Goal: Find specific page/section: Find specific page/section

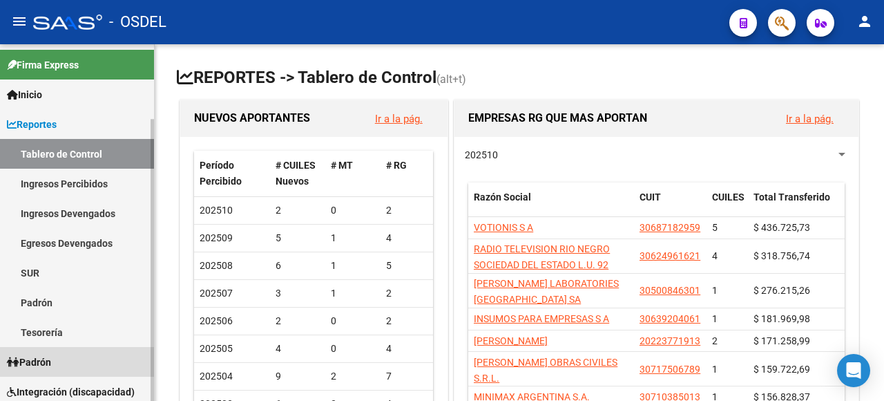
click at [44, 358] on span "Padrón" at bounding box center [29, 361] width 44 height 15
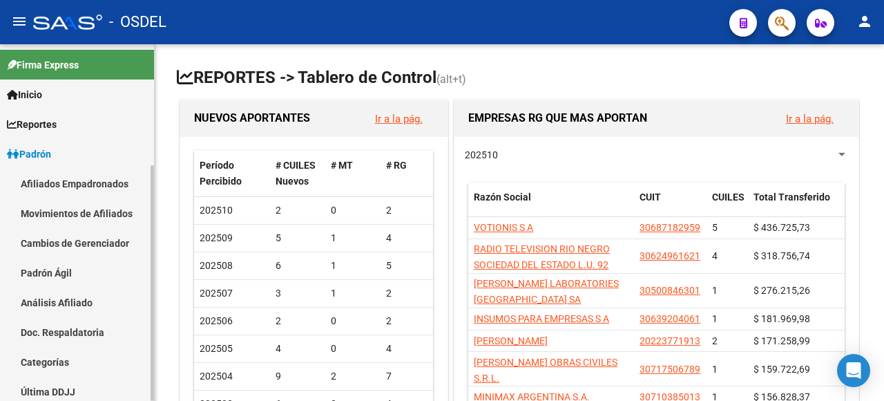
click at [76, 296] on link "Análisis Afiliado" at bounding box center [77, 302] width 154 height 30
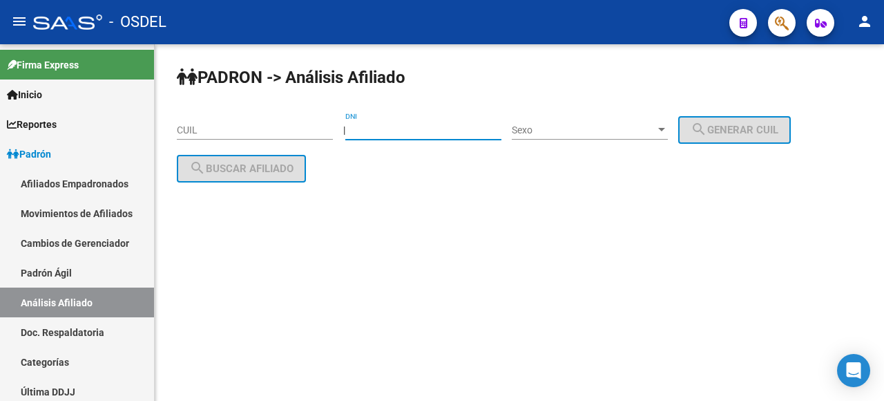
click at [387, 131] on input "DNI" at bounding box center [423, 130] width 156 height 12
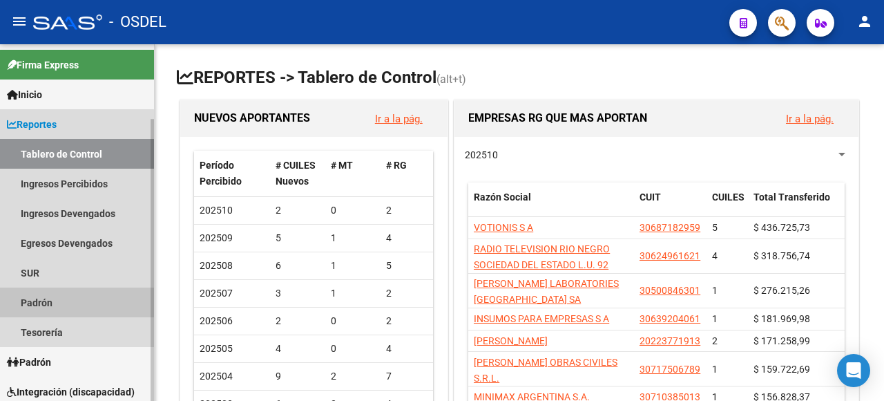
click at [64, 298] on link "Padrón" at bounding box center [77, 302] width 154 height 30
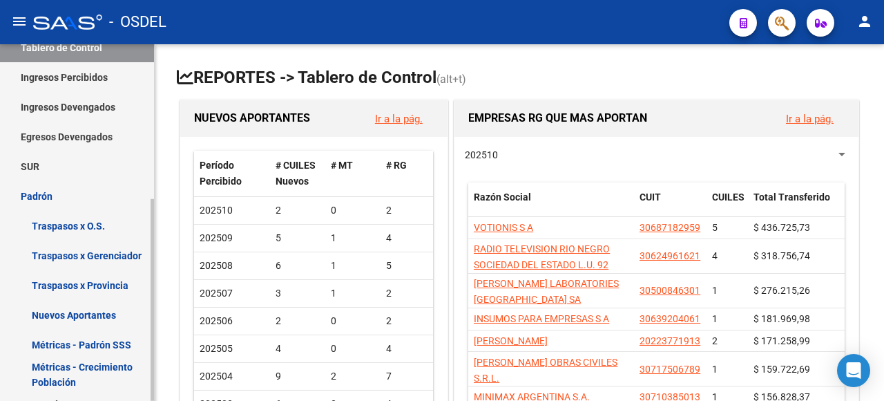
scroll to position [138, 0]
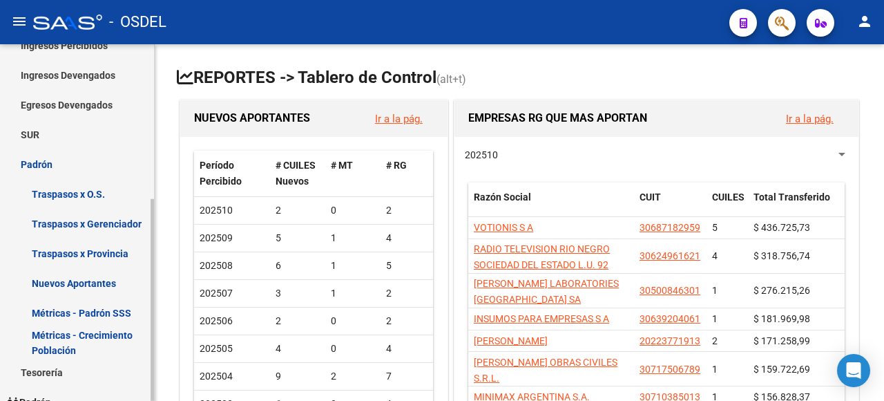
click at [79, 221] on link "Traspasos x Gerenciador" at bounding box center [77, 224] width 154 height 30
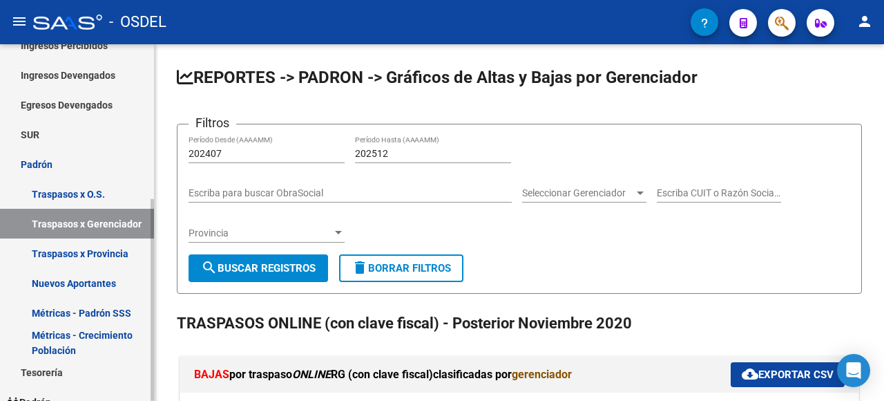
click at [100, 279] on link "Nuevos Aportantes" at bounding box center [77, 283] width 154 height 30
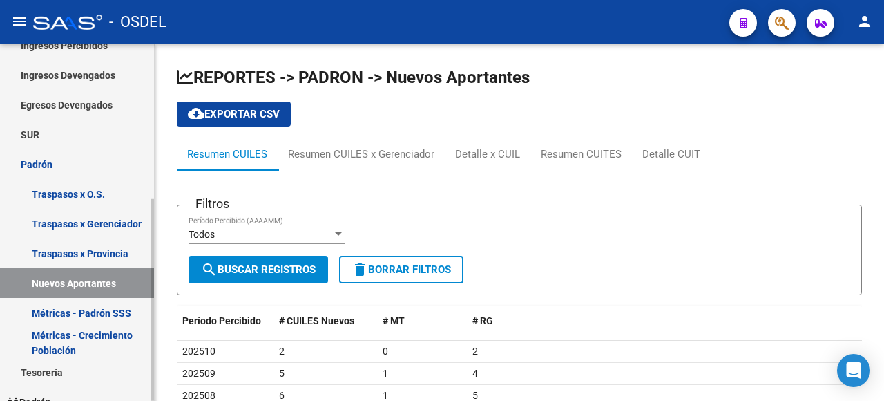
click at [26, 160] on link "Padrón" at bounding box center [77, 164] width 154 height 30
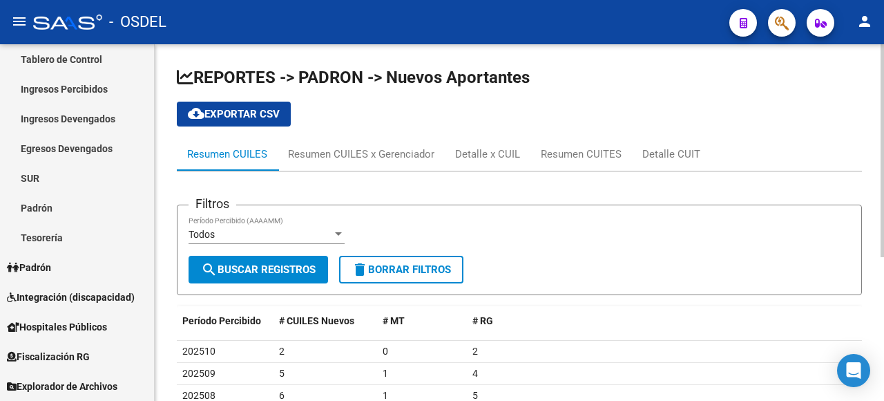
scroll to position [95, 0]
click at [48, 268] on span "Padrón" at bounding box center [29, 267] width 44 height 15
click at [35, 260] on span "Padrón" at bounding box center [29, 267] width 44 height 15
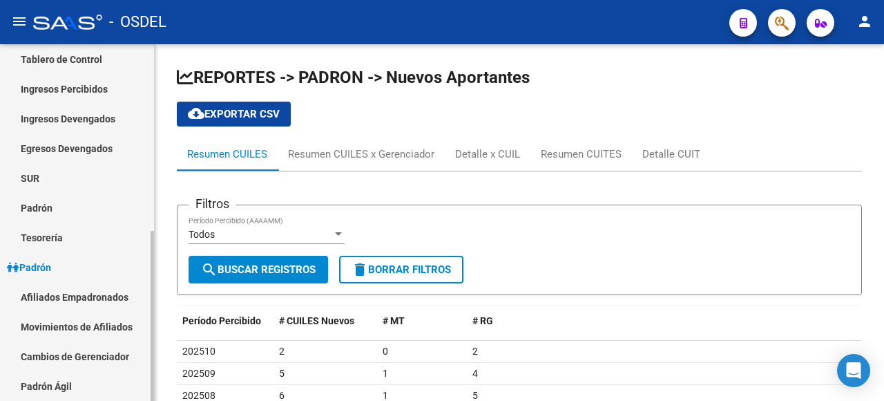
scroll to position [164, 0]
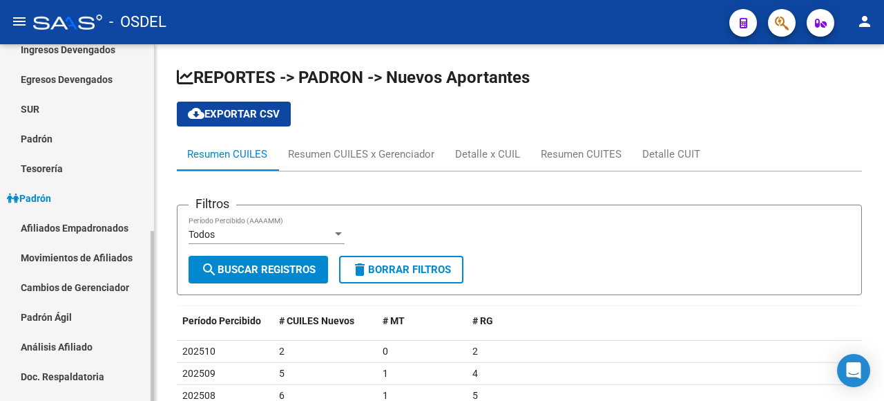
click at [126, 251] on link "Movimientos de Afiliados" at bounding box center [77, 257] width 154 height 30
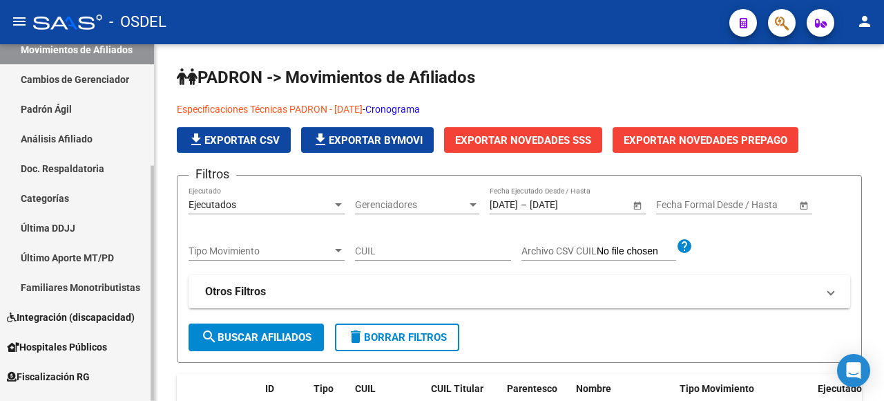
click at [90, 131] on link "Análisis Afiliado" at bounding box center [77, 139] width 154 height 30
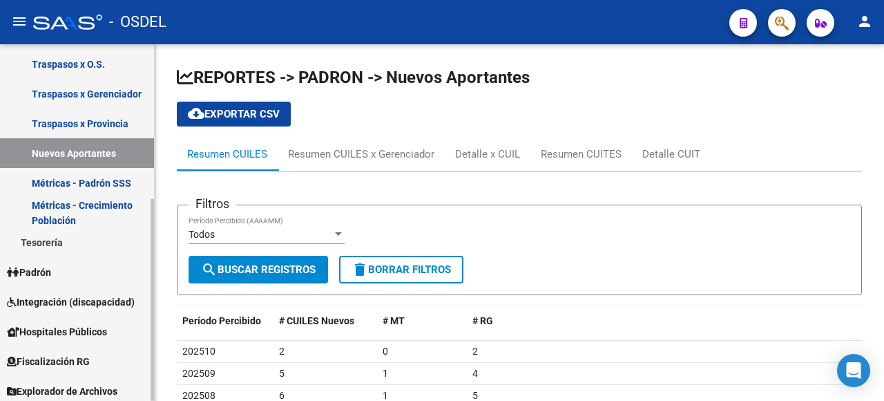
scroll to position [273, 0]
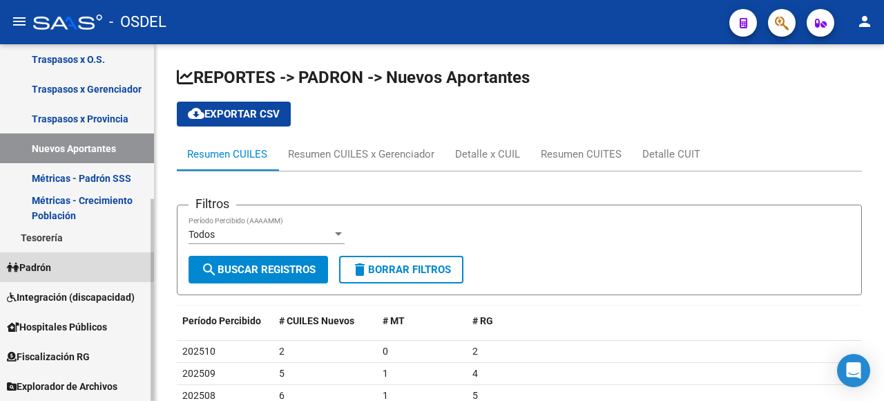
click at [37, 268] on span "Padrón" at bounding box center [29, 267] width 44 height 15
click at [30, 267] on span "Padrón" at bounding box center [29, 267] width 44 height 15
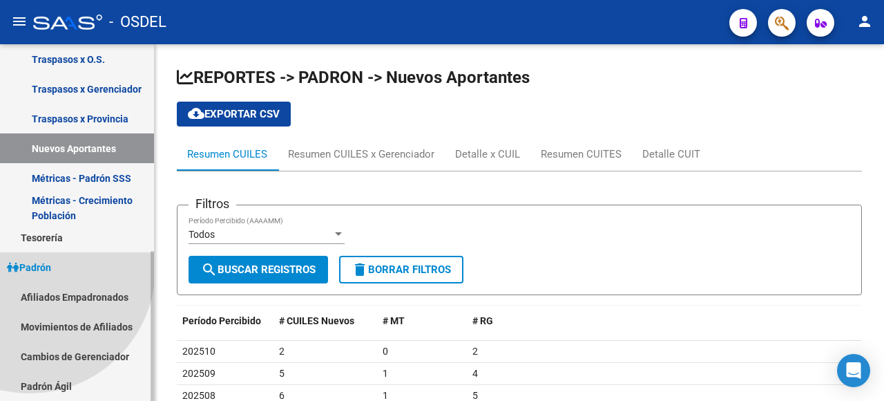
click at [30, 267] on span "Padrón" at bounding box center [29, 267] width 44 height 15
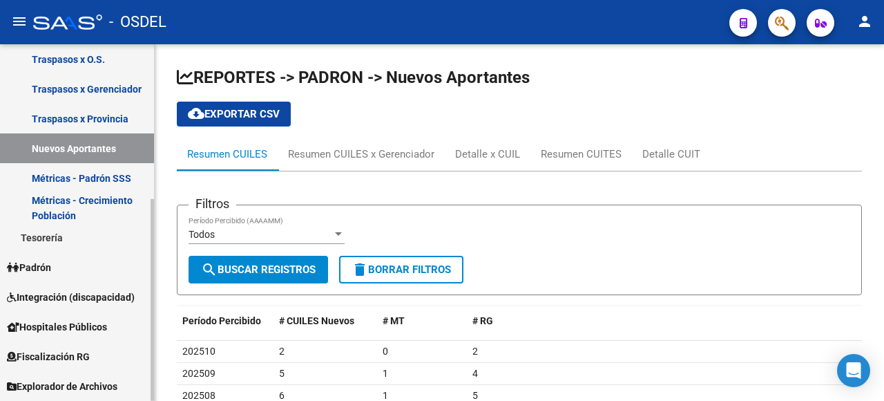
click at [35, 265] on span "Padrón" at bounding box center [29, 267] width 44 height 15
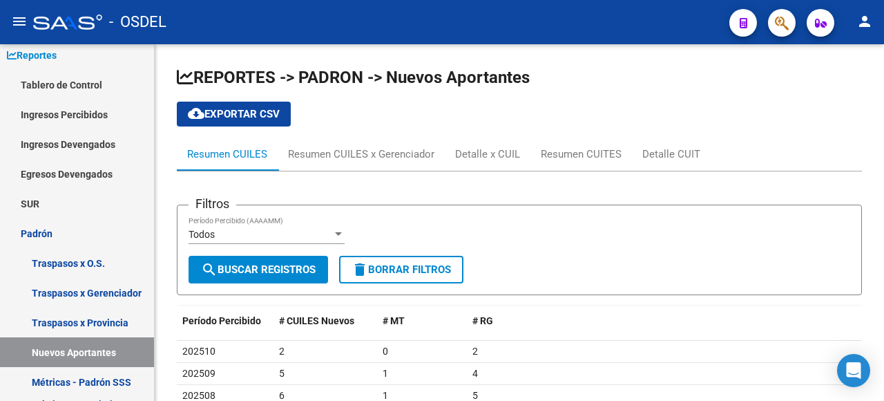
scroll to position [0, 0]
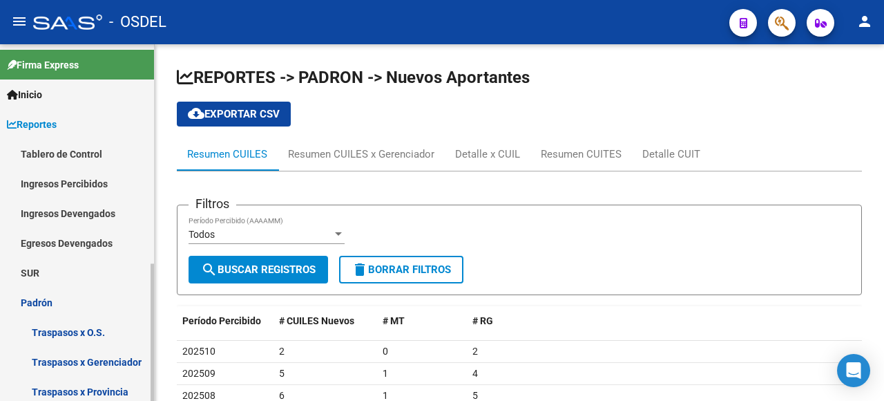
click at [85, 329] on link "Traspasos x O.S." at bounding box center [77, 332] width 154 height 30
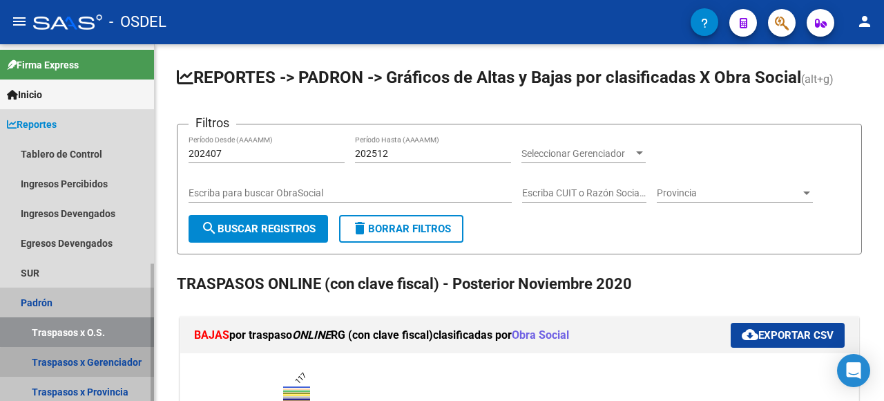
click at [126, 365] on link "Traspasos x Gerenciador" at bounding box center [77, 362] width 154 height 30
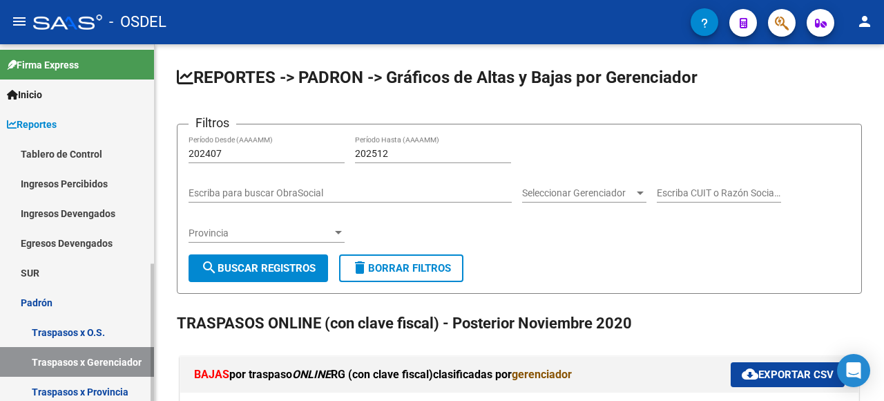
scroll to position [69, 0]
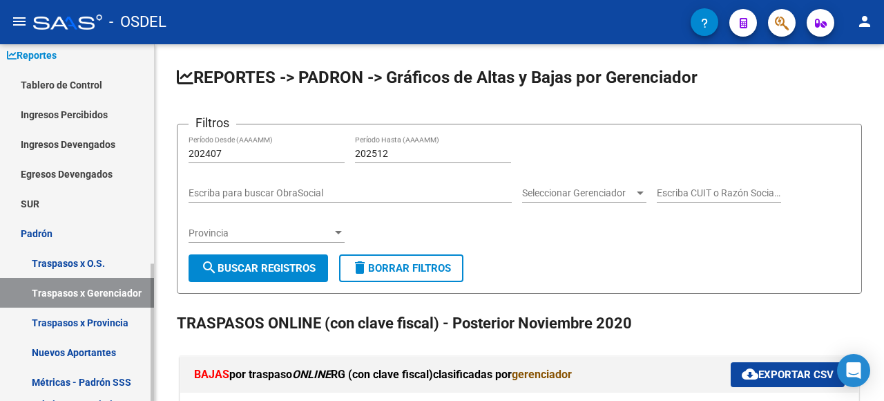
click at [115, 318] on link "Traspasos x Provincia" at bounding box center [77, 322] width 154 height 30
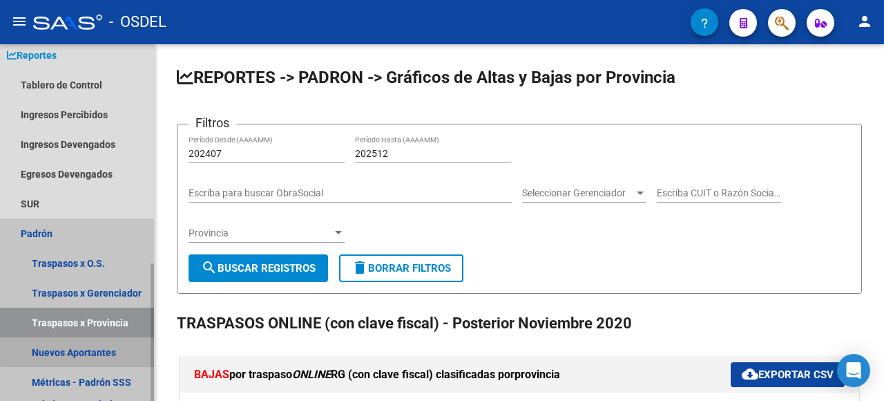
click at [112, 347] on link "Nuevos Aportantes" at bounding box center [77, 352] width 154 height 30
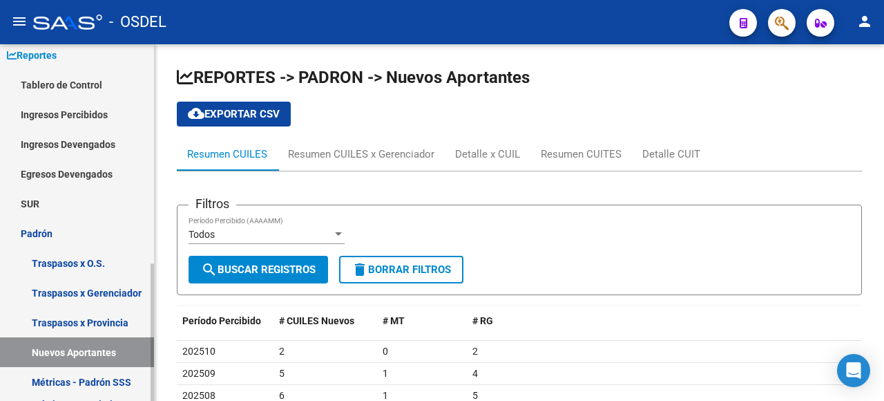
click at [73, 264] on link "Traspasos x O.S." at bounding box center [77, 263] width 154 height 30
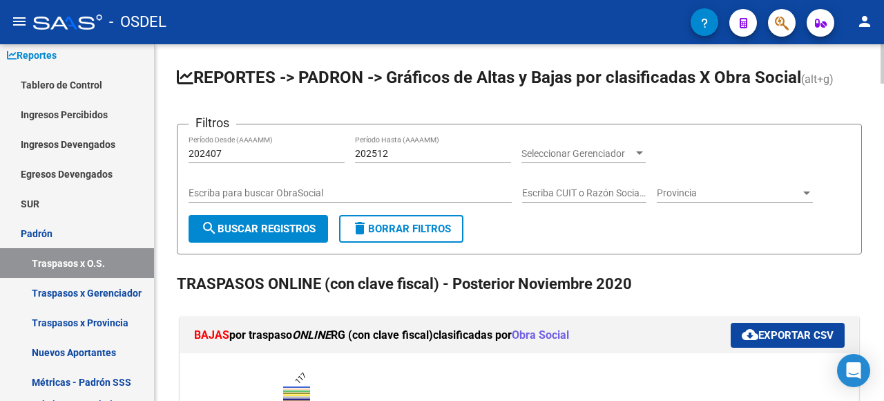
scroll to position [69, 0]
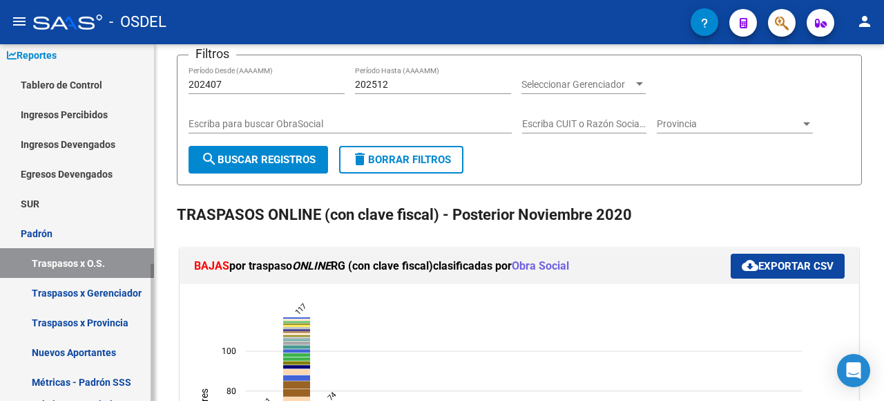
click at [96, 296] on link "Traspasos x Gerenciador" at bounding box center [77, 293] width 154 height 30
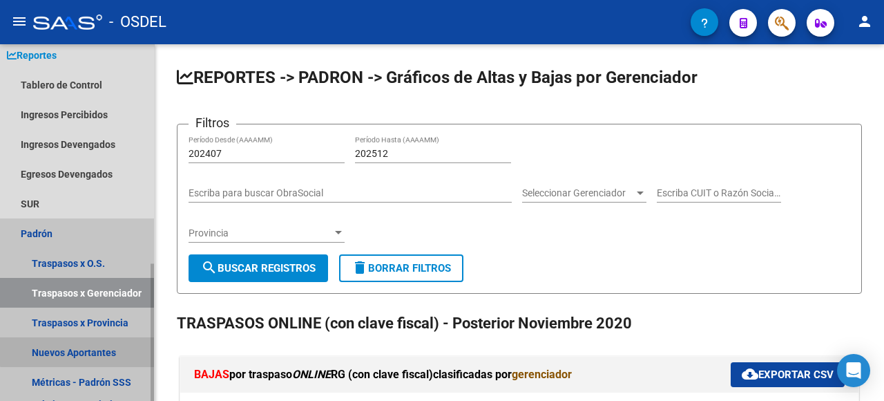
click at [97, 349] on link "Nuevos Aportantes" at bounding box center [77, 352] width 154 height 30
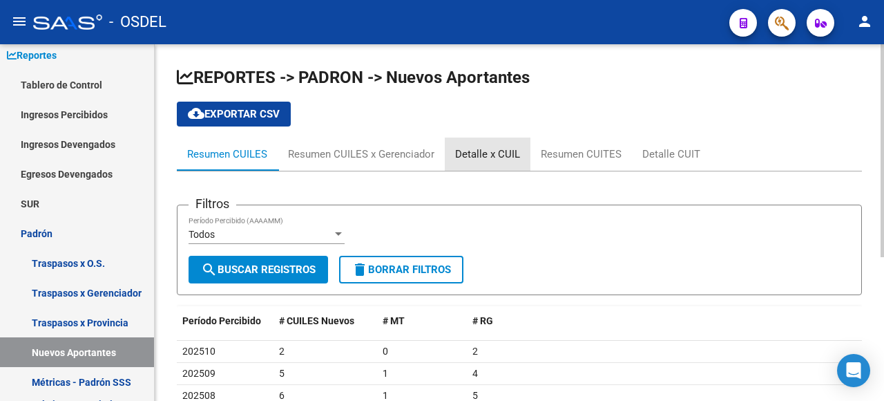
click at [508, 148] on div "Detalle x CUIL" at bounding box center [487, 153] width 65 height 15
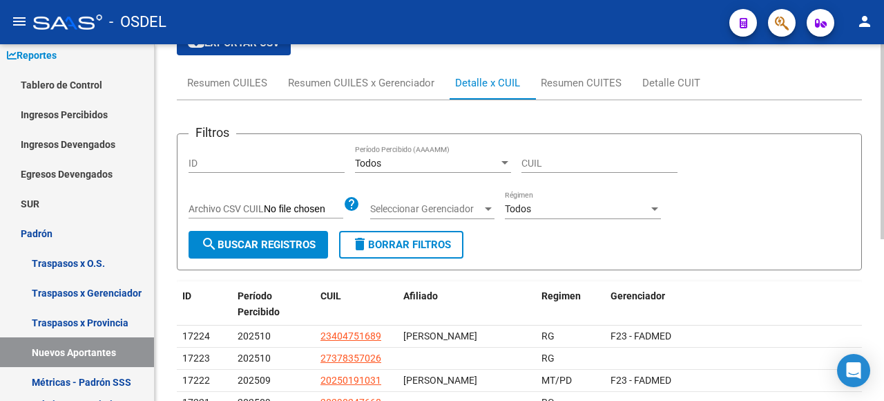
scroll to position [138, 0]
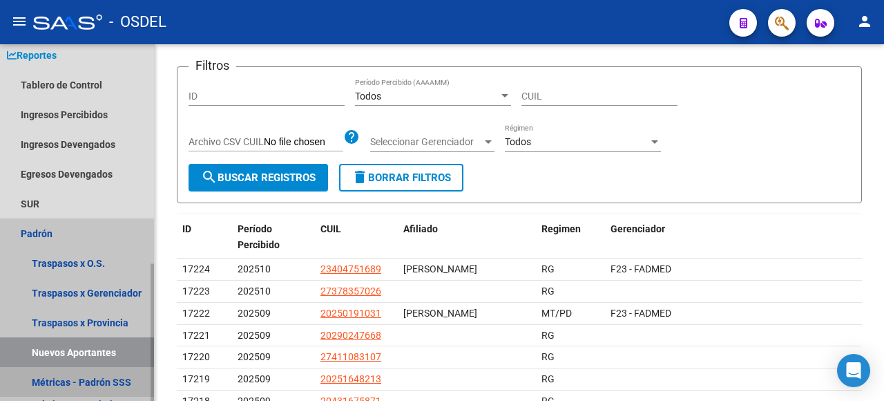
click at [107, 379] on link "Métricas - Padrón SSS" at bounding box center [77, 382] width 154 height 30
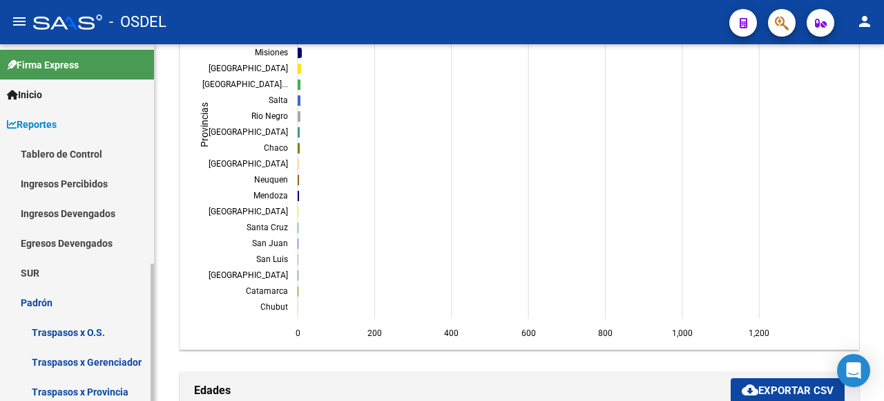
click at [31, 91] on span "Inicio" at bounding box center [24, 94] width 35 height 15
